Goal: Find specific page/section: Find specific page/section

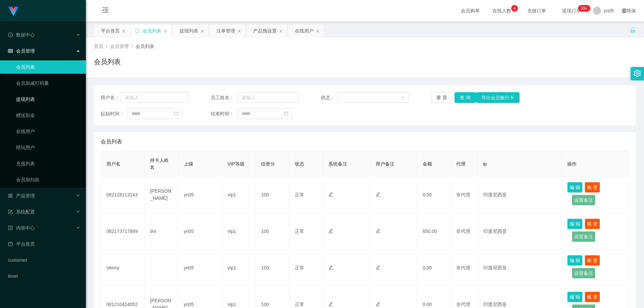
drag, startPoint x: 0, startPoint y: 0, endPoint x: 50, endPoint y: 68, distance: 84.9
click at [39, 99] on link "提现列表" at bounding box center [48, 99] width 64 height 13
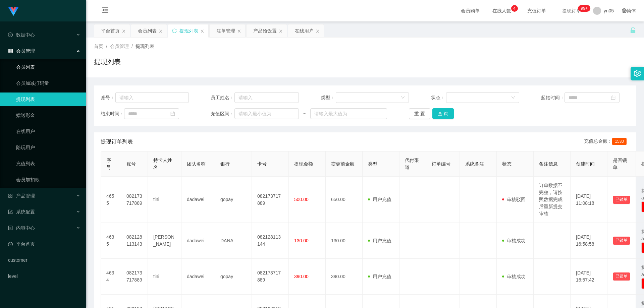
click at [52, 69] on link "会员列表" at bounding box center [48, 66] width 64 height 13
